Goal: Transaction & Acquisition: Obtain resource

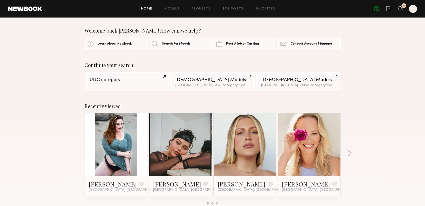
click at [399, 10] on icon at bounding box center [401, 9] width 4 height 4
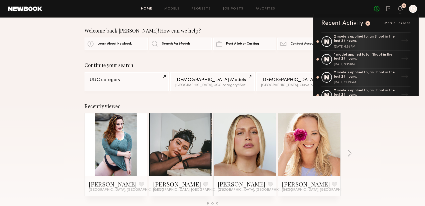
click at [399, 10] on icon at bounding box center [401, 9] width 4 height 4
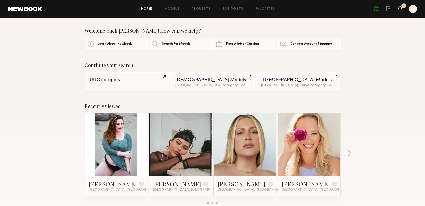
click at [399, 8] on icon at bounding box center [401, 9] width 4 height 4
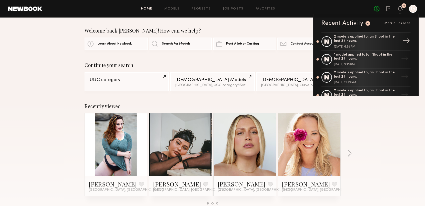
click at [381, 41] on div "2 models applied to Jan Shoot in the last 24 hours." at bounding box center [366, 39] width 65 height 9
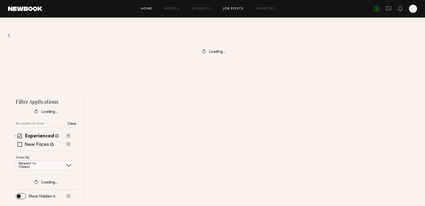
click at [143, 8] on link "Home" at bounding box center [146, 8] width 11 height 3
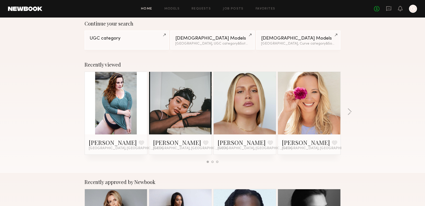
scroll to position [41, 0]
click at [350, 112] on button "button" at bounding box center [349, 112] width 5 height 8
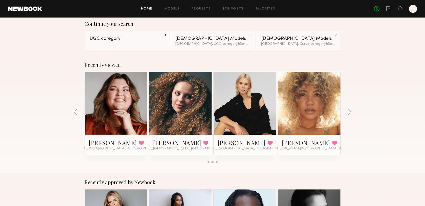
click at [232, 104] on link at bounding box center [245, 103] width 31 height 63
click at [348, 110] on button "button" at bounding box center [349, 112] width 5 height 8
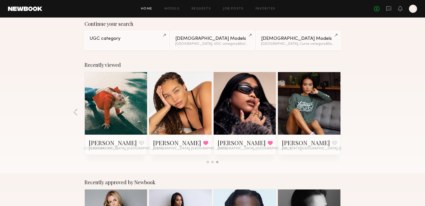
click at [127, 107] on link at bounding box center [116, 103] width 31 height 63
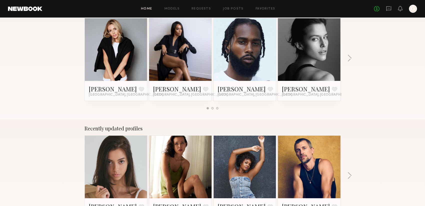
scroll to position [254, 0]
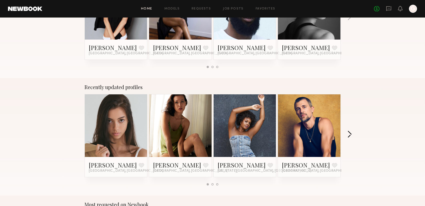
click at [350, 135] on button "button" at bounding box center [349, 135] width 5 height 8
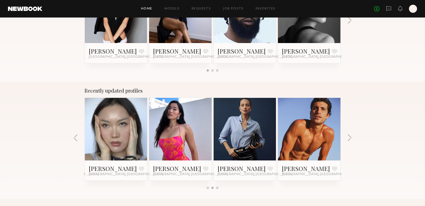
scroll to position [0, 0]
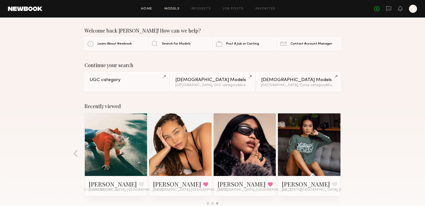
click at [171, 8] on link "Models" at bounding box center [171, 8] width 15 height 3
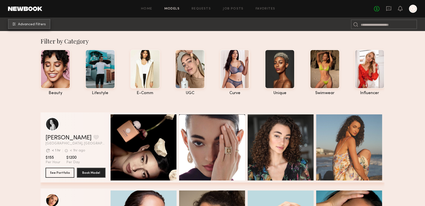
click at [30, 23] on span "Advanced Filters" at bounding box center [32, 25] width 28 height 4
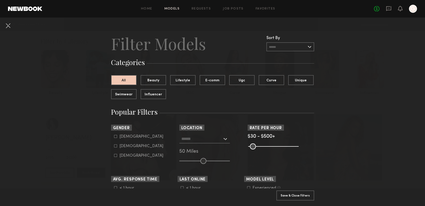
click at [116, 146] on icon at bounding box center [115, 145] width 3 height 3
type input "**"
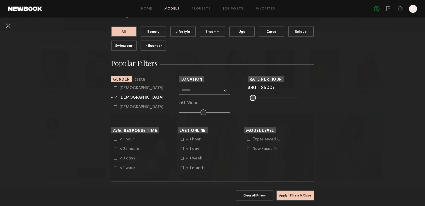
scroll to position [49, 0]
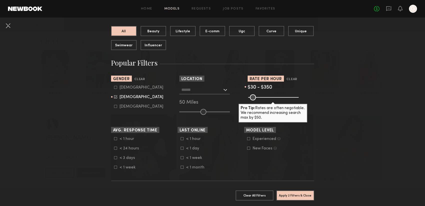
drag, startPoint x: 297, startPoint y: 97, endPoint x: 281, endPoint y: 96, distance: 16.0
type input "***"
click at [281, 96] on input "range" at bounding box center [273, 97] width 51 height 6
click at [208, 93] on input "text" at bounding box center [201, 89] width 41 height 9
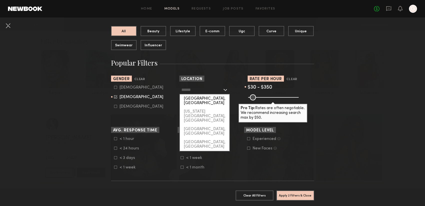
click at [202, 99] on div "[GEOGRAPHIC_DATA], [GEOGRAPHIC_DATA]" at bounding box center [205, 100] width 50 height 13
type input "**********"
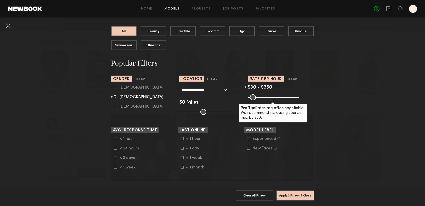
click at [249, 139] on icon at bounding box center [248, 138] width 3 height 3
click at [292, 195] on button "Apply 4 Filters & Close" at bounding box center [296, 195] width 38 height 10
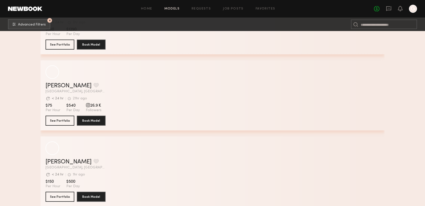
scroll to position [29845, 0]
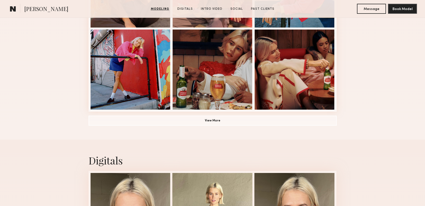
scroll to position [365, 0]
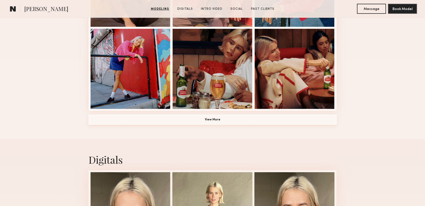
click at [218, 117] on button "View More" at bounding box center [213, 120] width 248 height 10
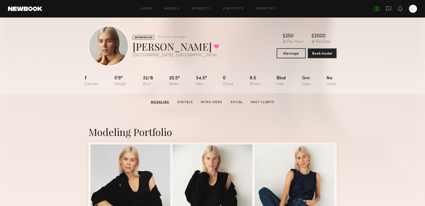
scroll to position [0, 0]
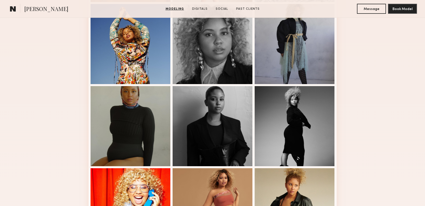
scroll to position [299, 0]
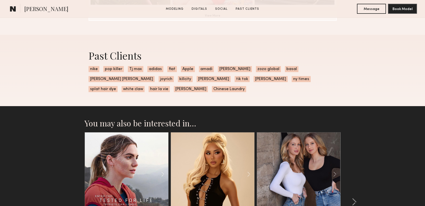
scroll to position [879, 0]
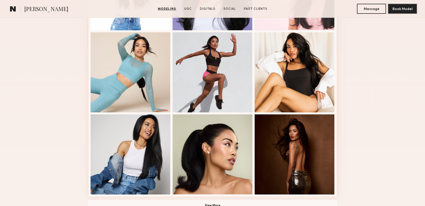
scroll to position [288, 0]
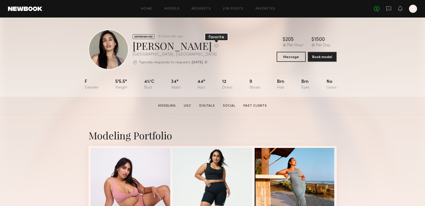
click at [214, 46] on button at bounding box center [216, 46] width 5 height 5
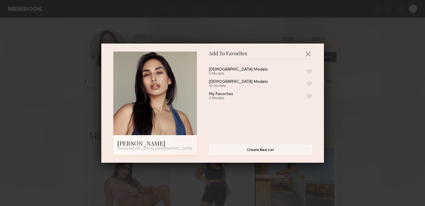
click at [311, 82] on button "button" at bounding box center [309, 84] width 5 height 5
click at [307, 53] on button "button" at bounding box center [308, 54] width 8 height 8
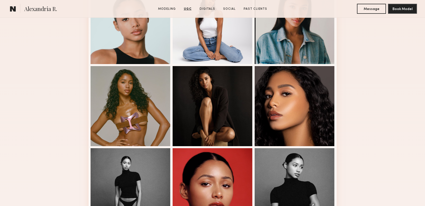
scroll to position [225, 0]
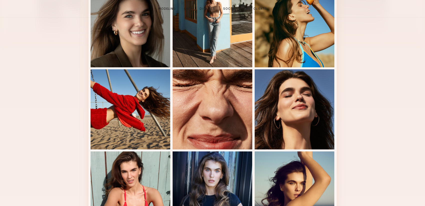
scroll to position [39, 0]
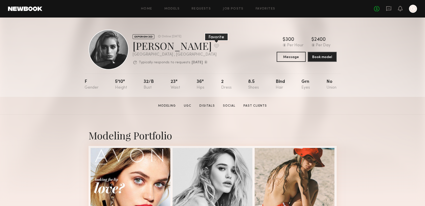
click at [214, 46] on button at bounding box center [216, 46] width 5 height 5
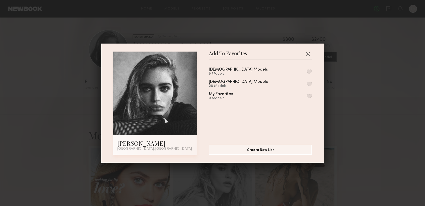
click at [308, 84] on button "button" at bounding box center [309, 84] width 5 height 5
click at [307, 55] on button "button" at bounding box center [308, 54] width 8 height 8
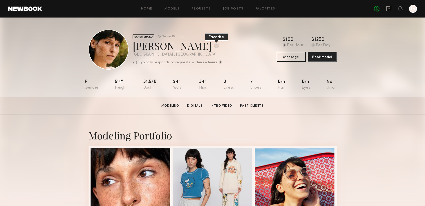
click at [214, 46] on button at bounding box center [216, 46] width 5 height 5
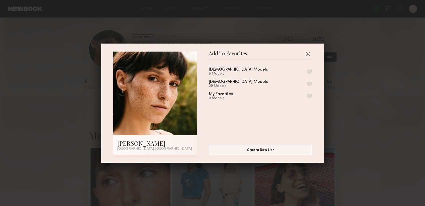
click at [310, 82] on button "button" at bounding box center [309, 84] width 5 height 5
click at [307, 53] on button "button" at bounding box center [308, 54] width 8 height 8
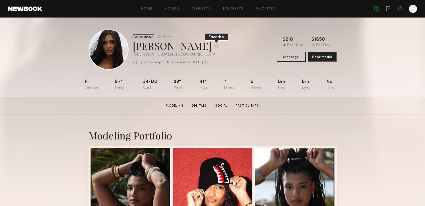
click at [214, 45] on button at bounding box center [216, 46] width 5 height 5
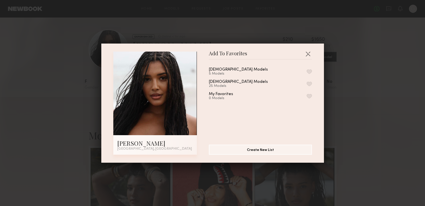
click at [311, 83] on button "button" at bounding box center [309, 84] width 5 height 5
click at [272, 148] on button "Create New List" at bounding box center [260, 149] width 103 height 10
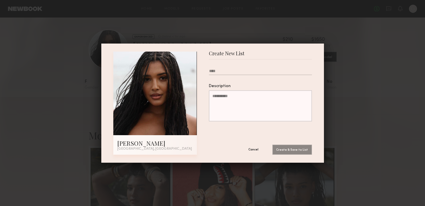
click at [252, 147] on button "Cancel" at bounding box center [254, 149] width 30 height 10
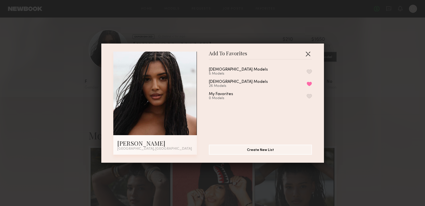
click at [307, 53] on button "button" at bounding box center [308, 54] width 8 height 8
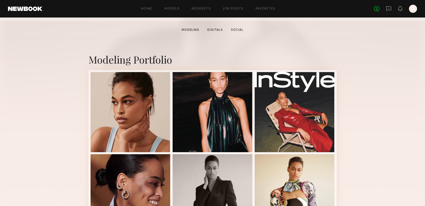
scroll to position [100, 0]
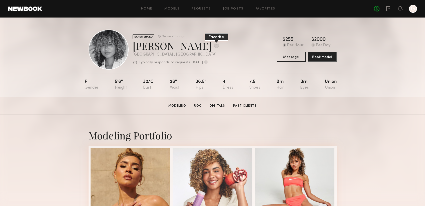
click at [214, 44] on button at bounding box center [216, 46] width 5 height 5
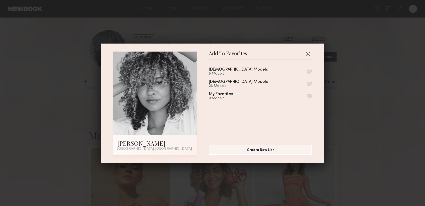
click at [307, 83] on button "button" at bounding box center [309, 84] width 5 height 5
click at [308, 52] on button "button" at bounding box center [308, 54] width 8 height 8
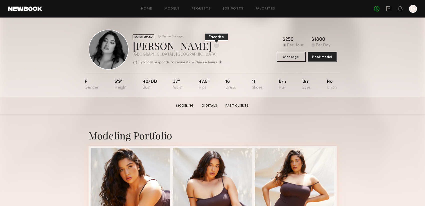
click at [214, 45] on button at bounding box center [216, 46] width 5 height 5
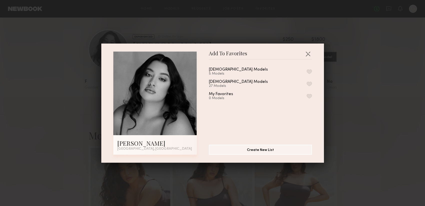
click at [311, 82] on button "button" at bounding box center [309, 84] width 5 height 5
click at [308, 54] on button "button" at bounding box center [308, 54] width 8 height 8
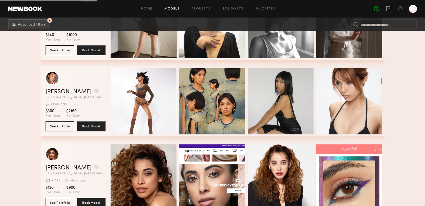
scroll to position [45410, 0]
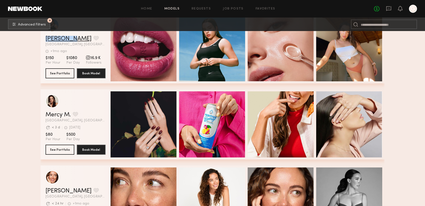
scroll to position [62592, 0]
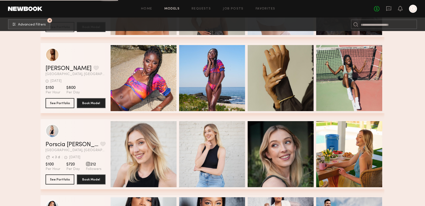
scroll to position [64610, 0]
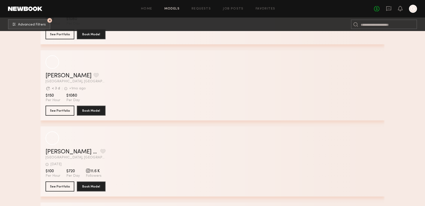
scroll to position [71454, 0]
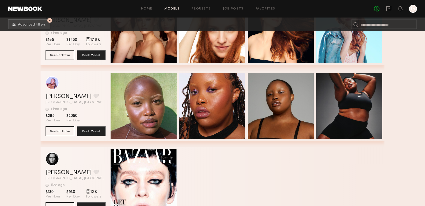
scroll to position [76529, 0]
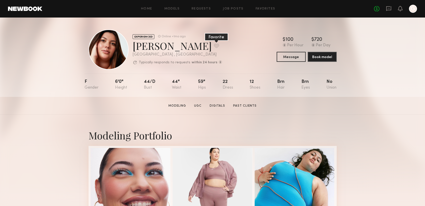
click at [214, 44] on button at bounding box center [216, 46] width 5 height 5
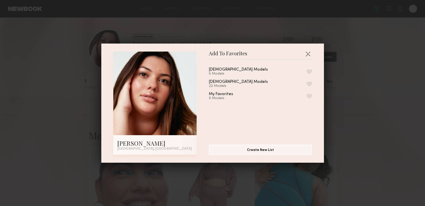
click at [309, 83] on button "button" at bounding box center [309, 84] width 5 height 5
click at [309, 53] on button "button" at bounding box center [308, 54] width 8 height 8
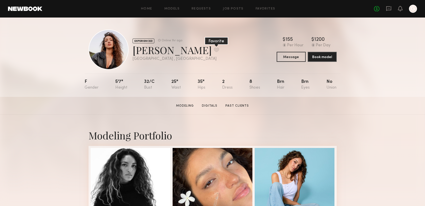
click at [214, 49] on button at bounding box center [216, 50] width 5 height 5
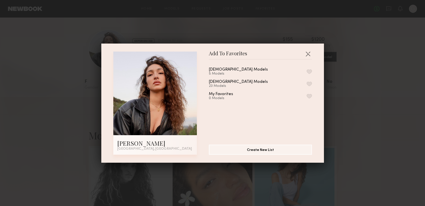
click at [309, 83] on button "button" at bounding box center [309, 84] width 5 height 5
click at [307, 52] on button "button" at bounding box center [308, 54] width 8 height 8
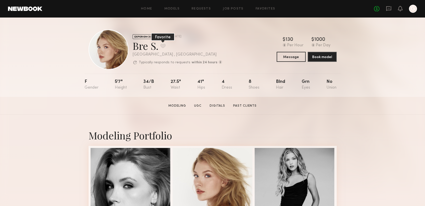
click at [164, 45] on button at bounding box center [162, 46] width 5 height 5
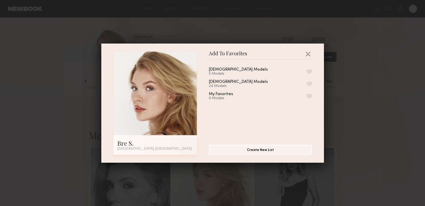
click at [310, 84] on button "button" at bounding box center [309, 84] width 5 height 5
click at [252, 150] on button "Create New List" at bounding box center [260, 149] width 103 height 10
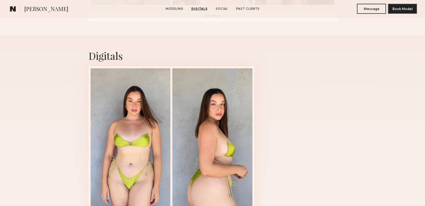
scroll to position [470, 0]
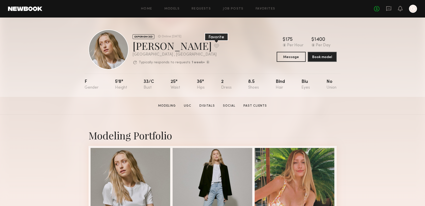
click at [214, 46] on button at bounding box center [216, 46] width 5 height 5
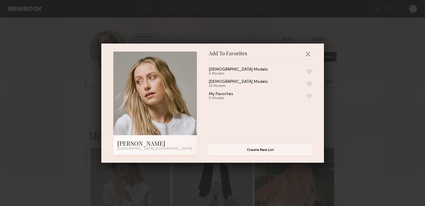
click at [310, 84] on button "button" at bounding box center [309, 84] width 5 height 5
click at [306, 51] on button "button" at bounding box center [308, 54] width 8 height 8
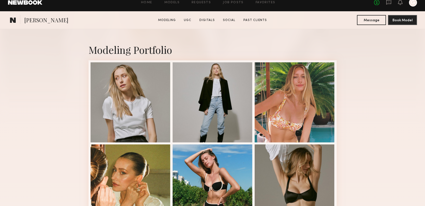
scroll to position [111, 0]
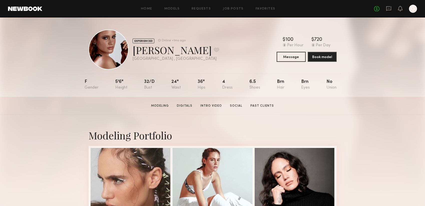
scroll to position [1, 0]
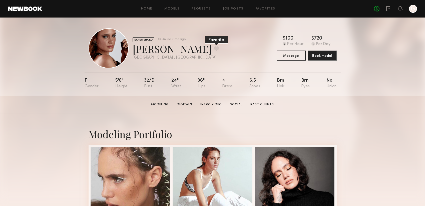
click at [214, 49] on button at bounding box center [216, 48] width 5 height 5
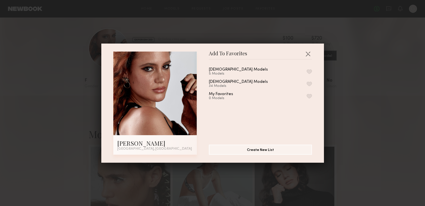
click at [307, 82] on button "button" at bounding box center [309, 84] width 5 height 5
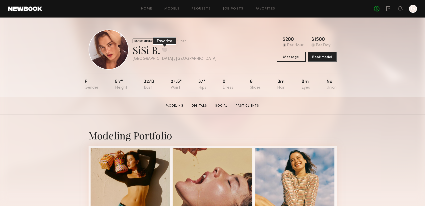
click at [163, 49] on button at bounding box center [164, 50] width 5 height 5
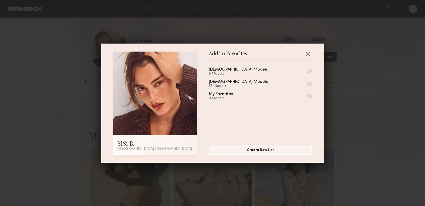
click at [312, 85] on button "button" at bounding box center [309, 84] width 5 height 5
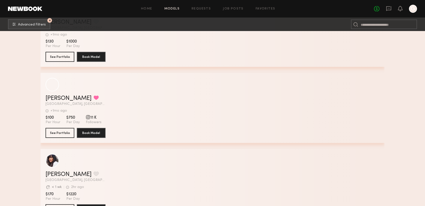
scroll to position [79651, 0]
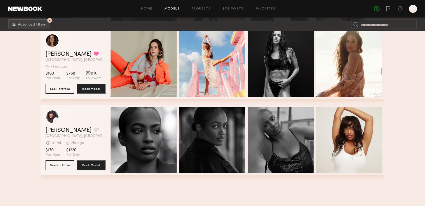
scroll to position [79380, 0]
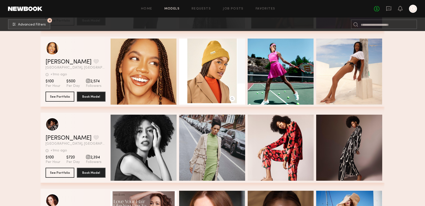
click at [170, 8] on link "Models" at bounding box center [171, 8] width 15 height 3
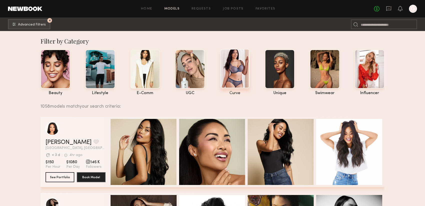
click at [233, 64] on div at bounding box center [235, 68] width 30 height 39
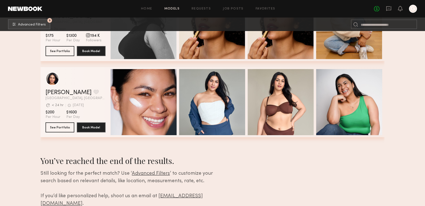
scroll to position [3932, 0]
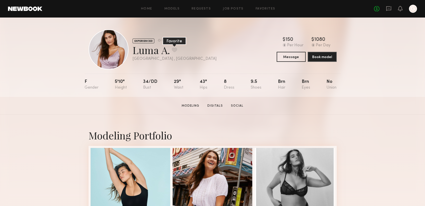
click at [175, 51] on button at bounding box center [174, 50] width 5 height 5
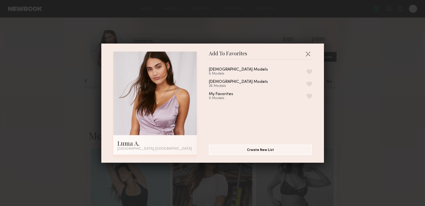
click at [311, 83] on button "button" at bounding box center [309, 84] width 5 height 5
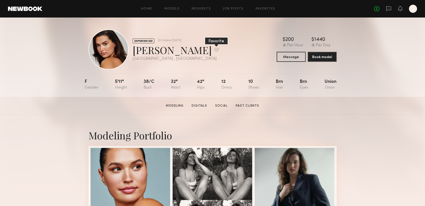
click at [214, 51] on button at bounding box center [216, 50] width 5 height 5
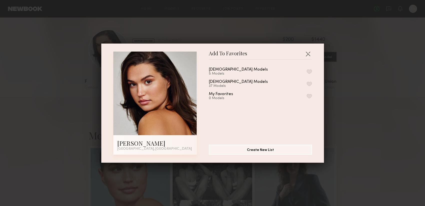
click at [310, 84] on button "button" at bounding box center [309, 84] width 5 height 5
click at [270, 149] on button "Create New List" at bounding box center [260, 149] width 103 height 10
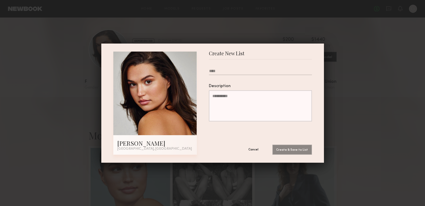
click at [253, 149] on button "Cancel" at bounding box center [254, 149] width 30 height 10
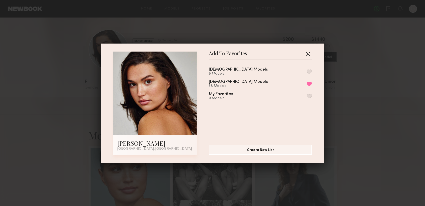
click at [307, 56] on button "button" at bounding box center [308, 54] width 8 height 8
